Goal: Navigation & Orientation: Find specific page/section

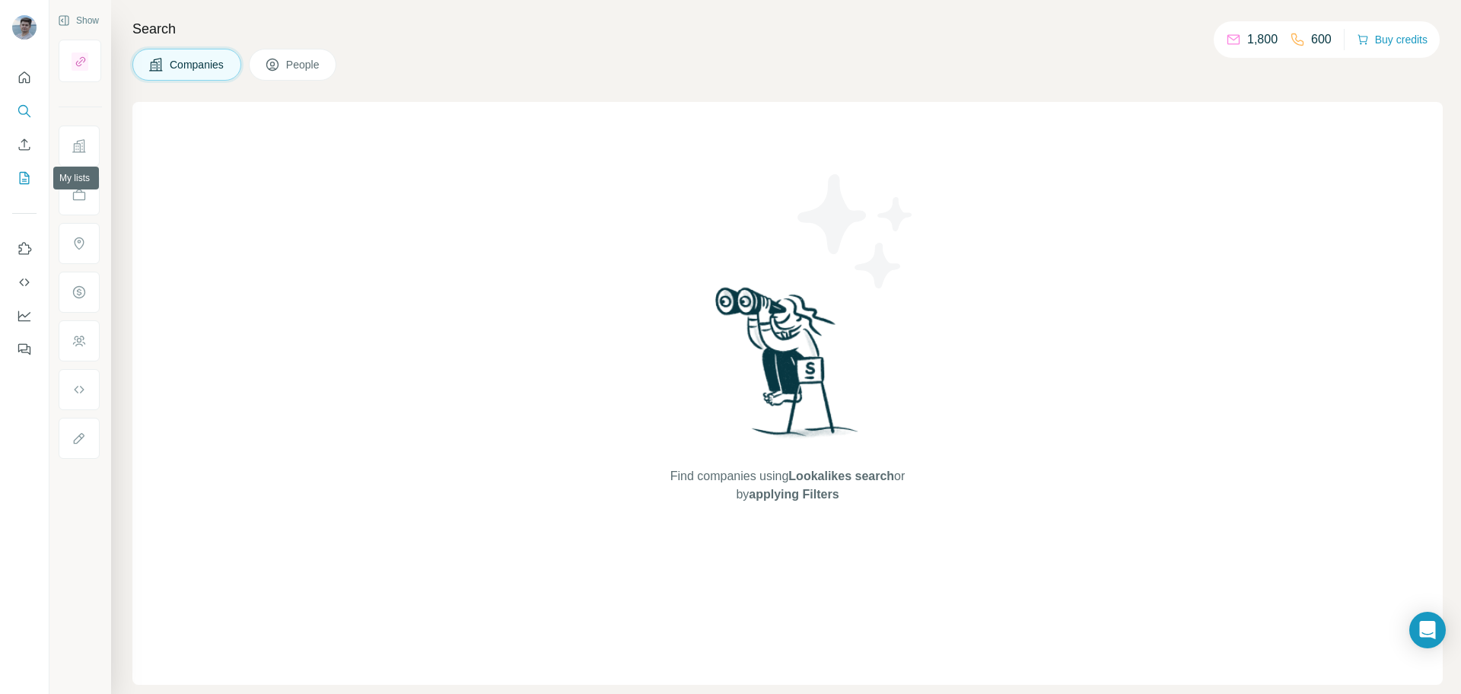
drag, startPoint x: 24, startPoint y: 181, endPoint x: 24, endPoint y: 228, distance: 46.4
click at [24, 227] on div at bounding box center [24, 209] width 49 height 308
click at [24, 322] on icon "Dashboard" at bounding box center [24, 315] width 15 height 15
click at [451, 133] on div "Find companies using Lookalikes search or by applying Filters" at bounding box center [787, 393] width 1310 height 583
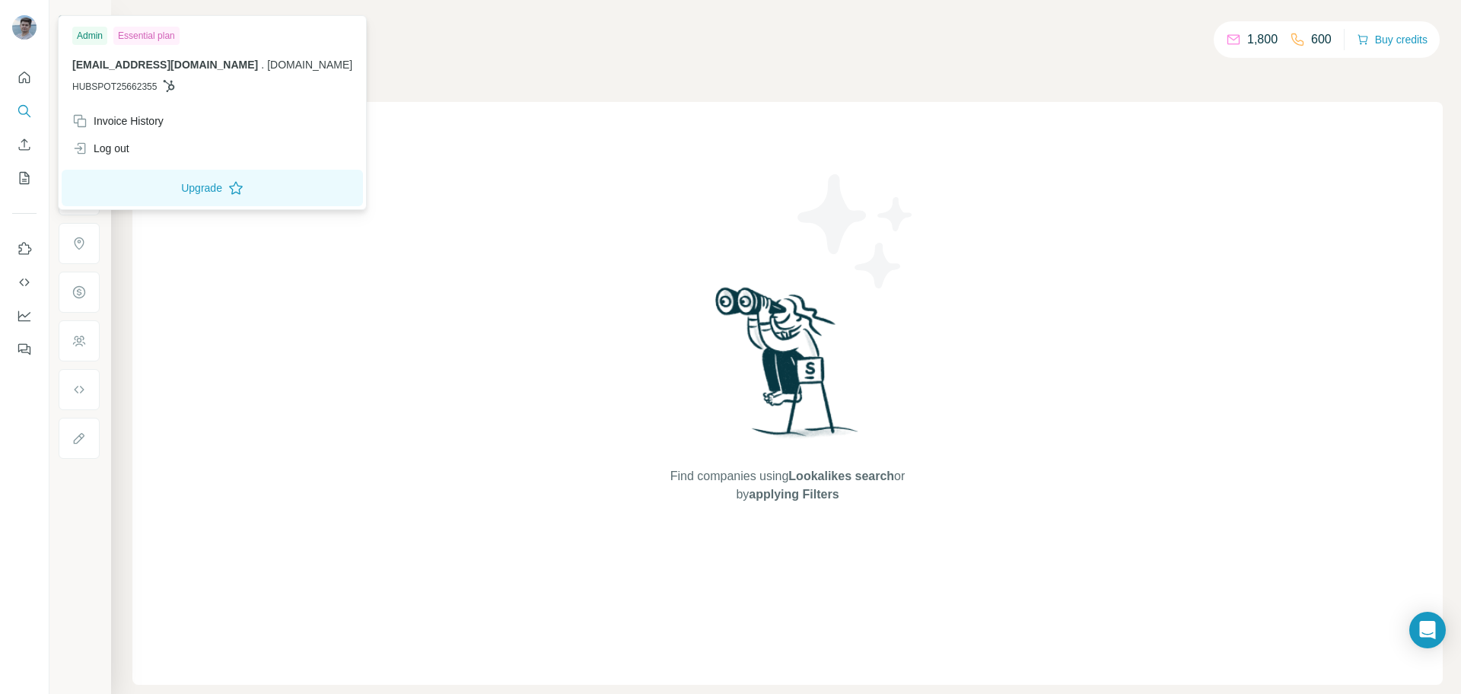
click at [498, 246] on div "Find companies using Lookalikes search or by applying Filters" at bounding box center [787, 393] width 1310 height 583
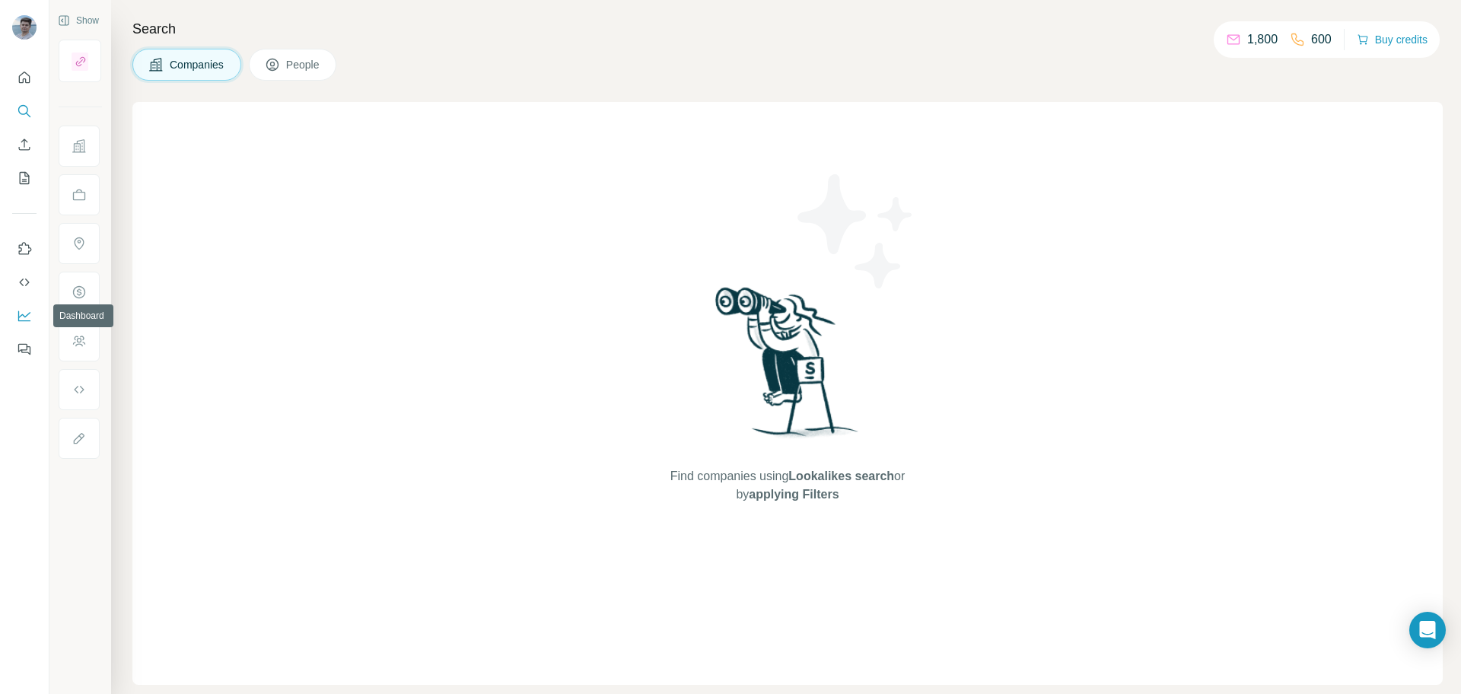
click at [33, 315] on button "Dashboard" at bounding box center [24, 315] width 24 height 27
